Goal: Information Seeking & Learning: Learn about a topic

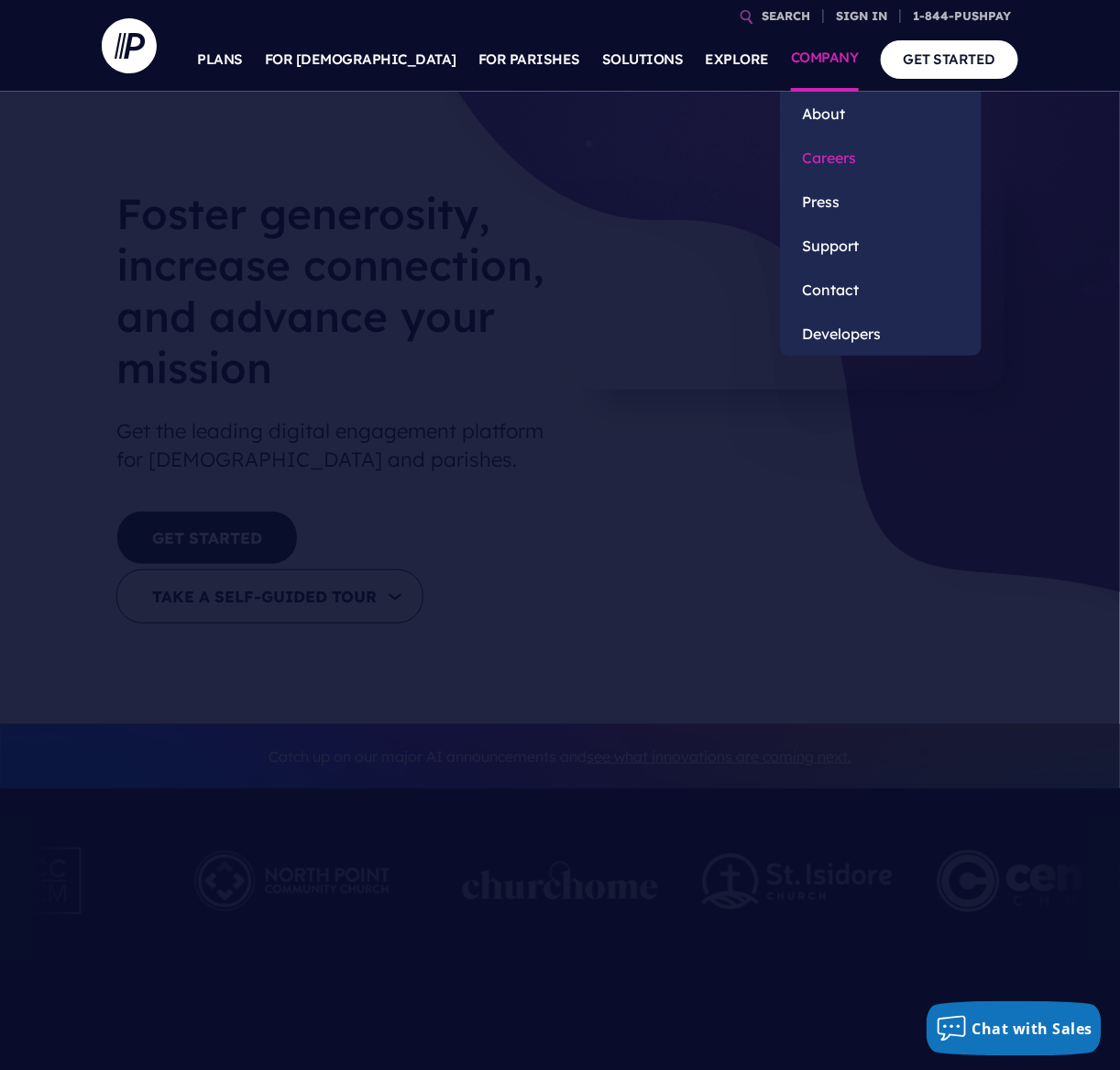
click at [809, 159] on link "Careers" at bounding box center [880, 157] width 201 height 44
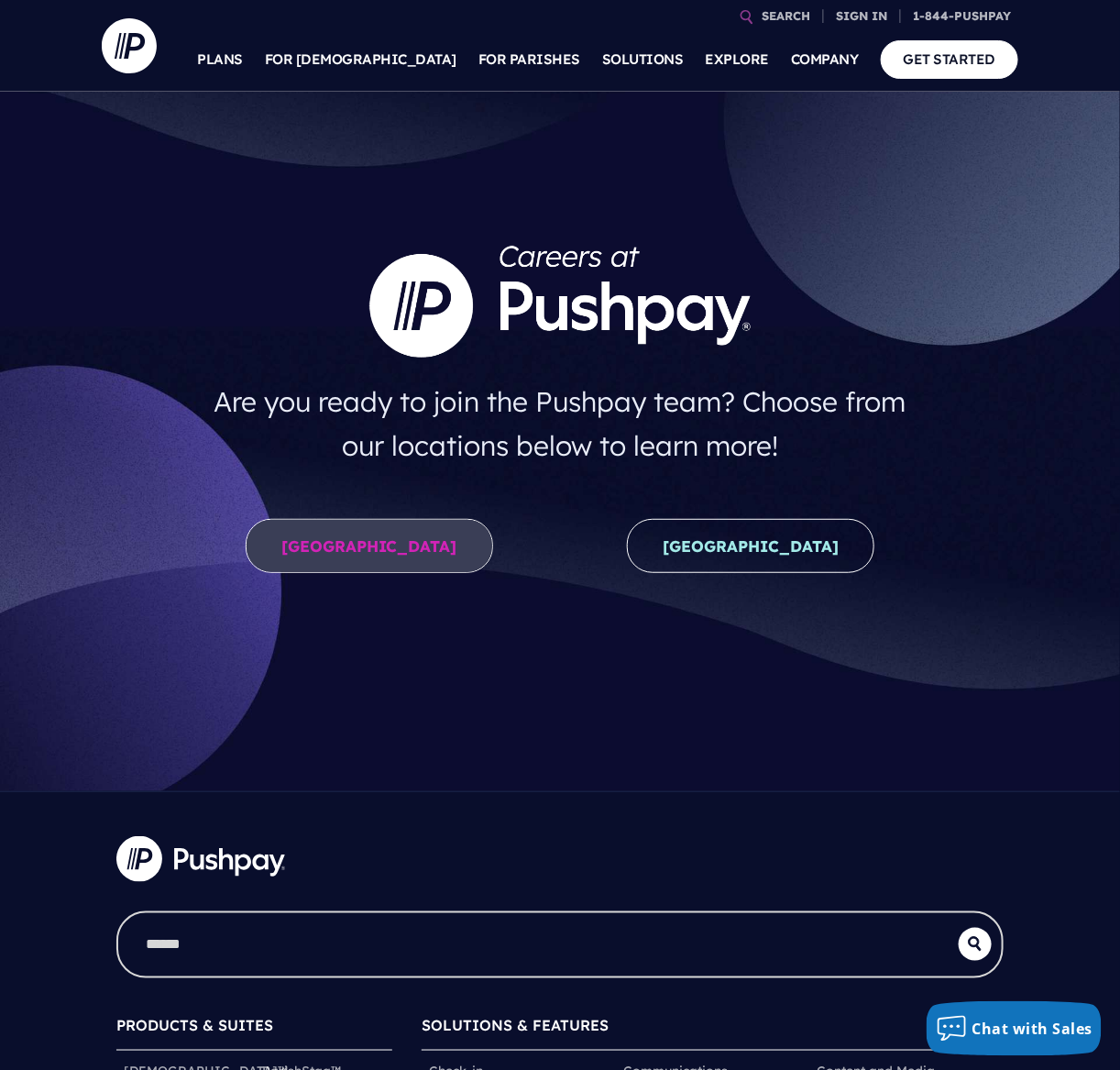
click at [309, 549] on link "United States" at bounding box center [369, 546] width 247 height 54
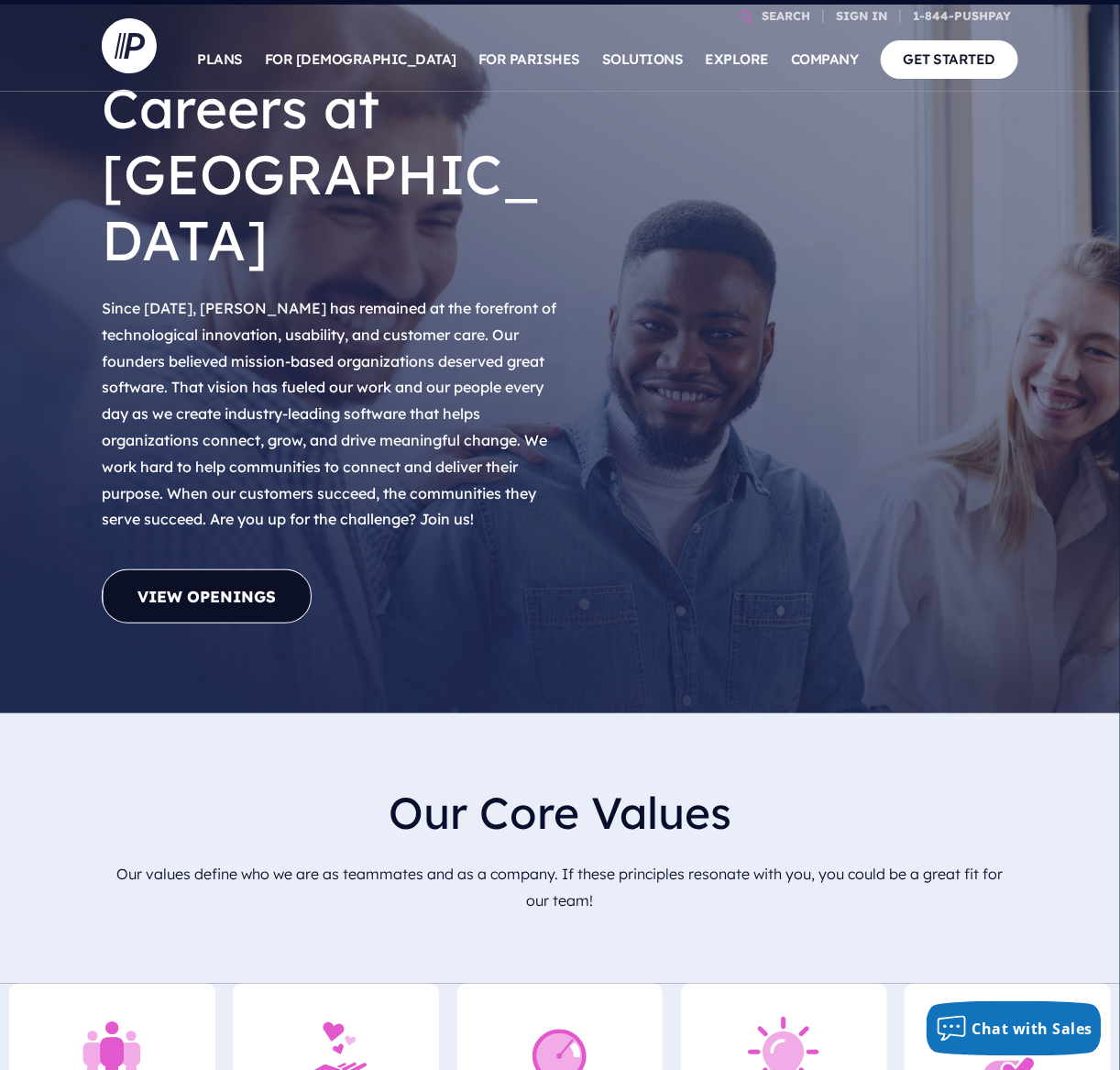
click at [268, 569] on link "View Openings" at bounding box center [207, 596] width 210 height 54
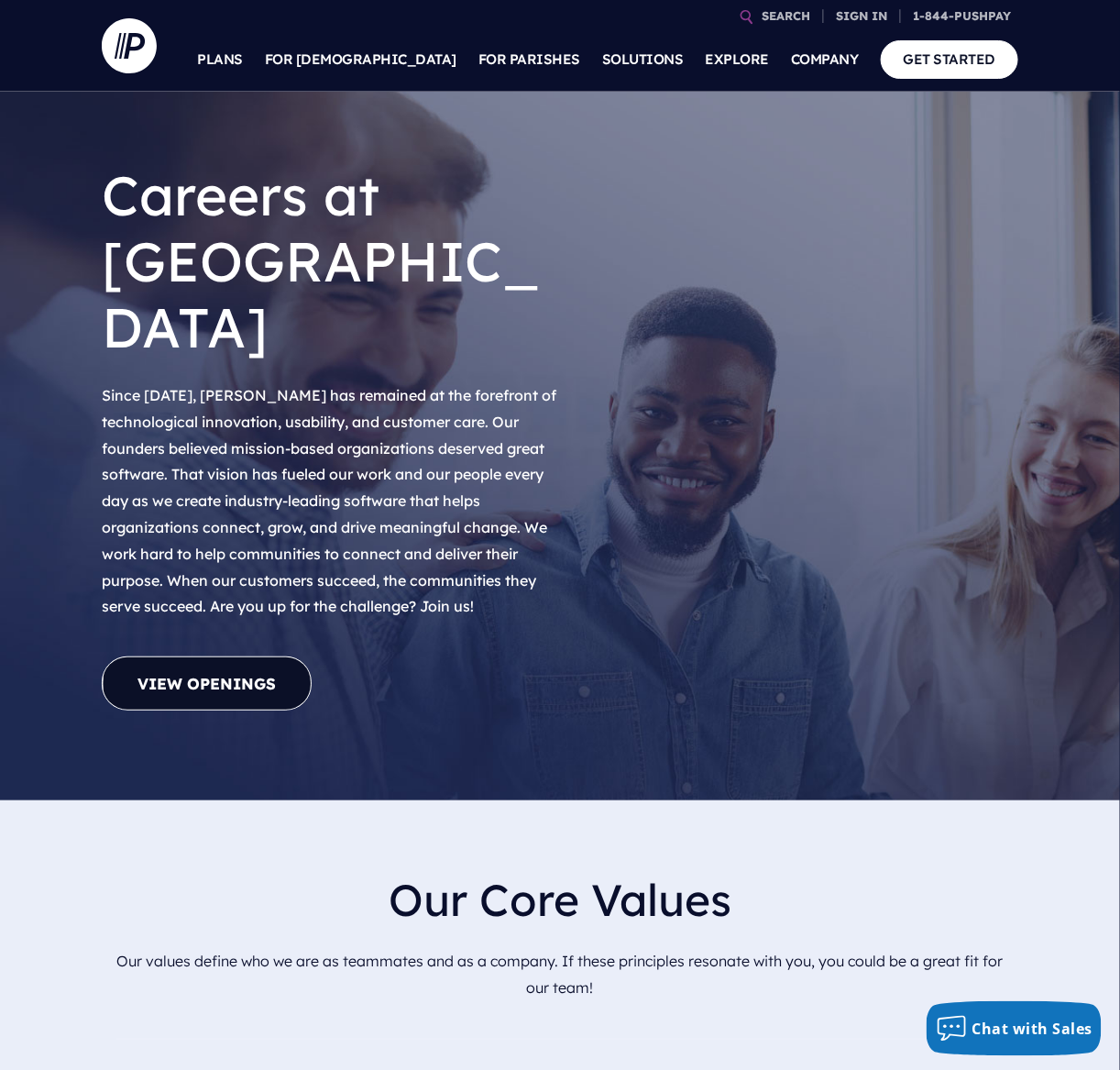
click at [183, 657] on link "View Openings" at bounding box center [207, 683] width 210 height 54
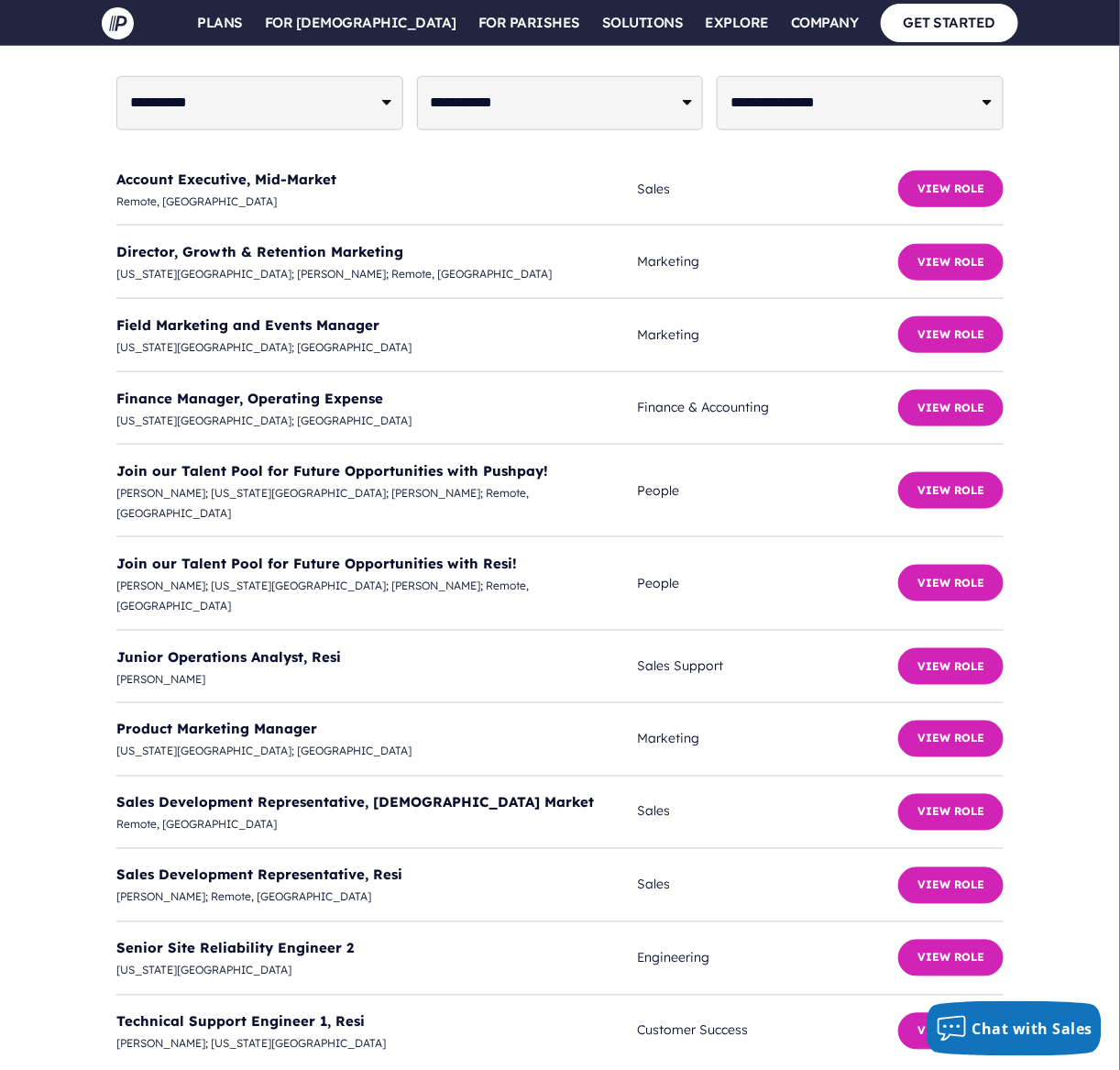
scroll to position [4922, 0]
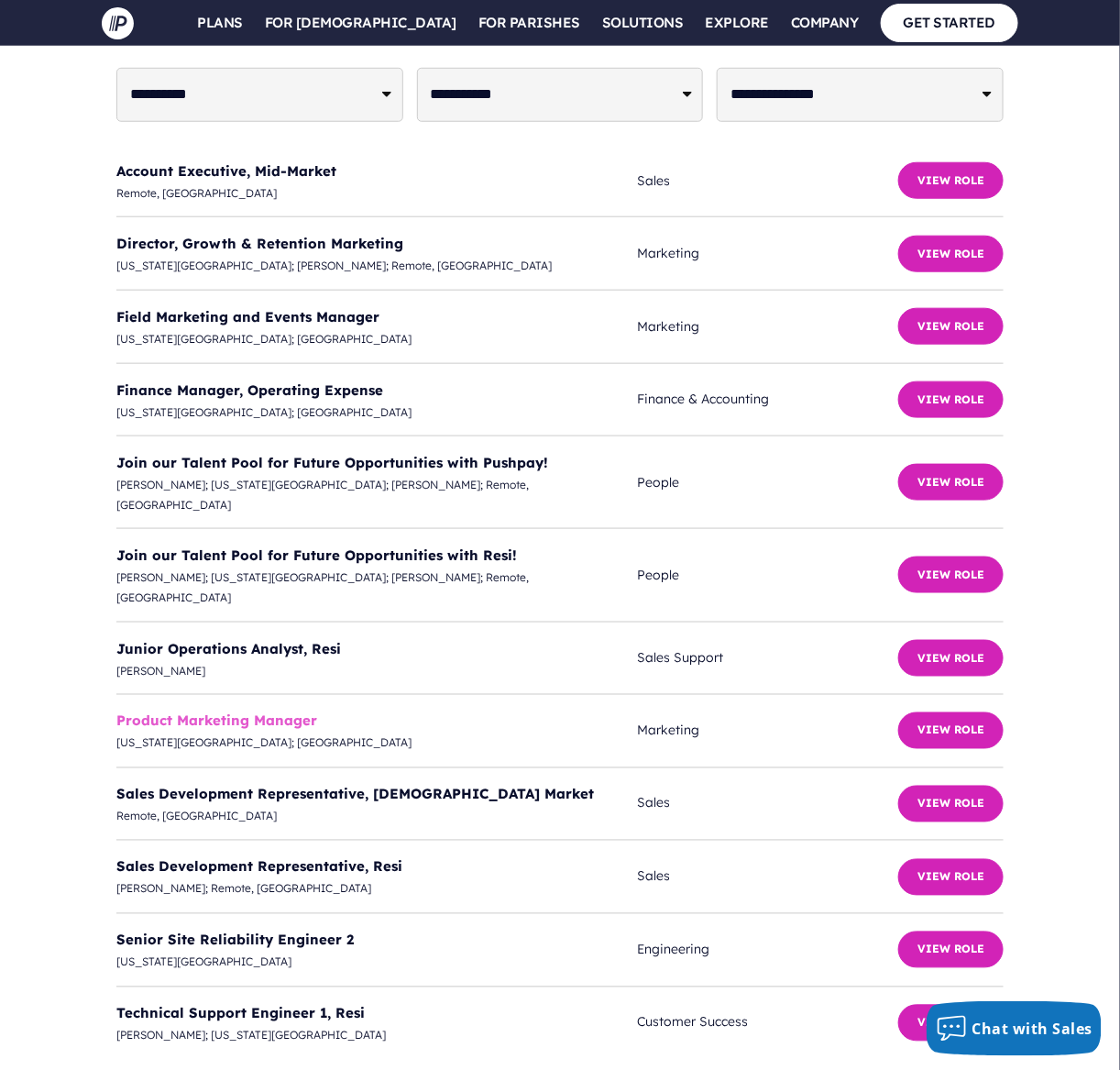
click at [243, 712] on link "Product Marketing Manager" at bounding box center [217, 721] width 201 height 17
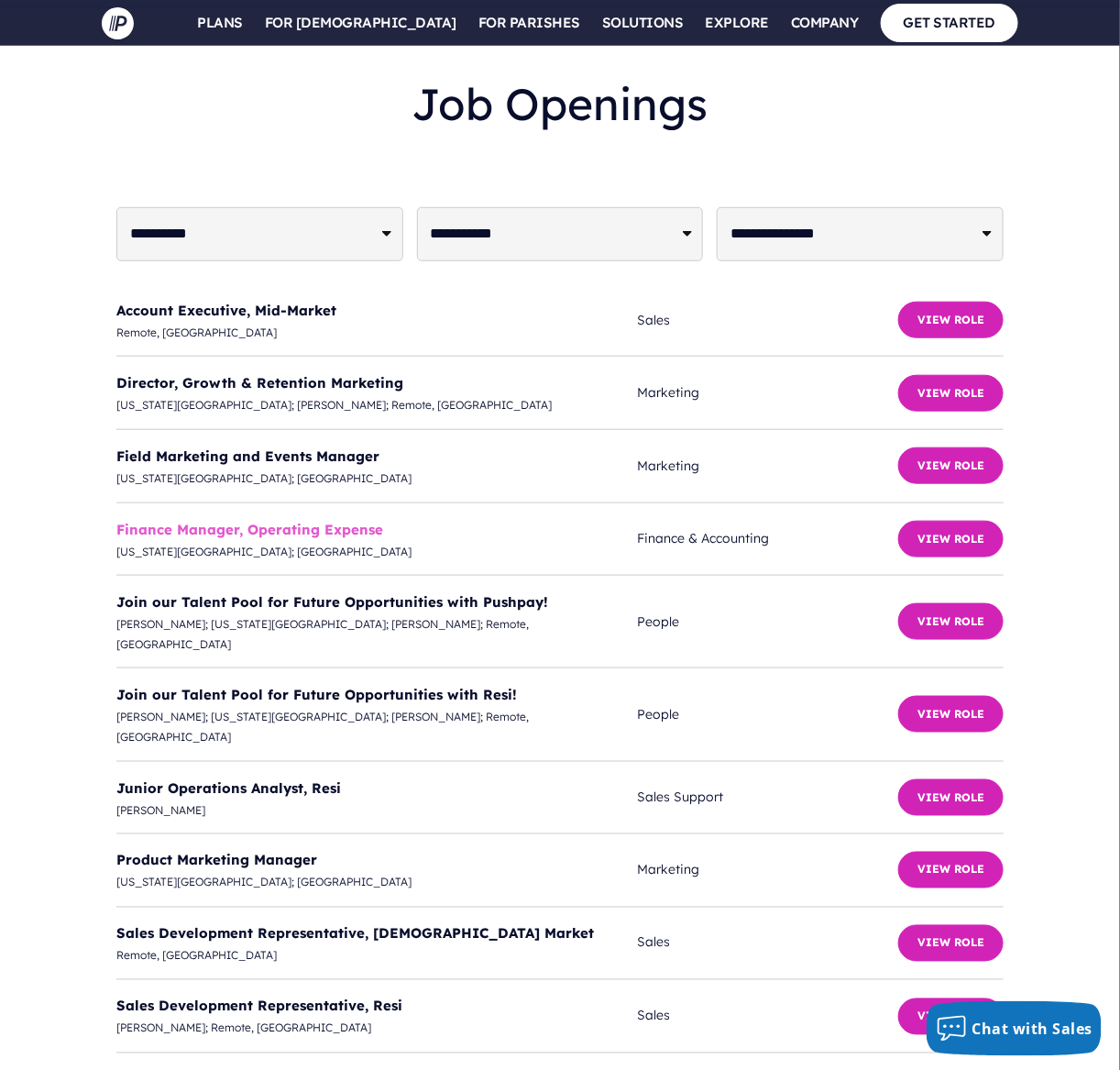
scroll to position [4776, 0]
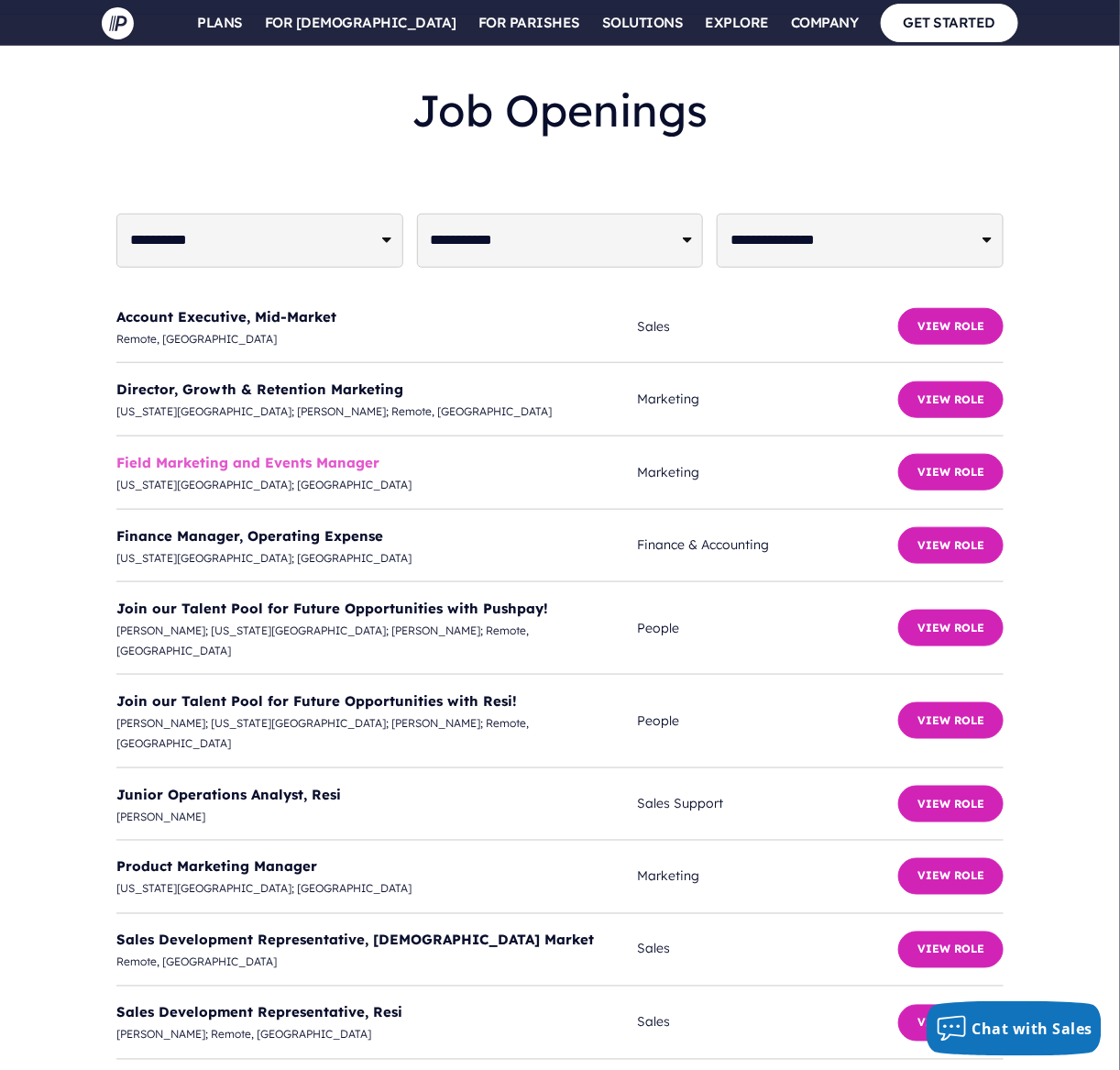
click at [350, 453] on link "Field Marketing and Events Manager" at bounding box center [248, 462] width 264 height 17
